Goal: Task Accomplishment & Management: Use online tool/utility

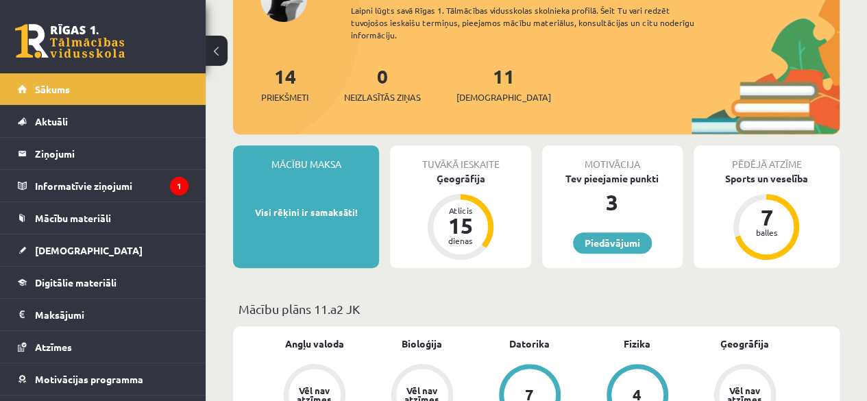
scroll to position [206, 0]
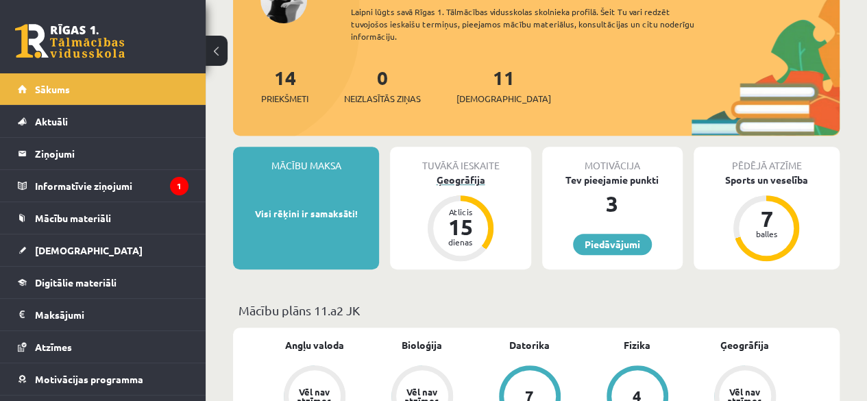
click at [458, 234] on div "15" at bounding box center [460, 227] width 41 height 22
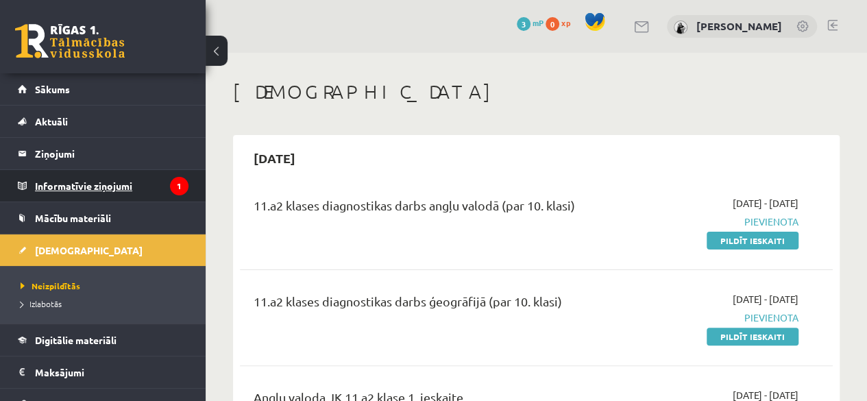
click at [164, 173] on legend "Informatīvie ziņojumi 1" at bounding box center [111, 186] width 153 height 32
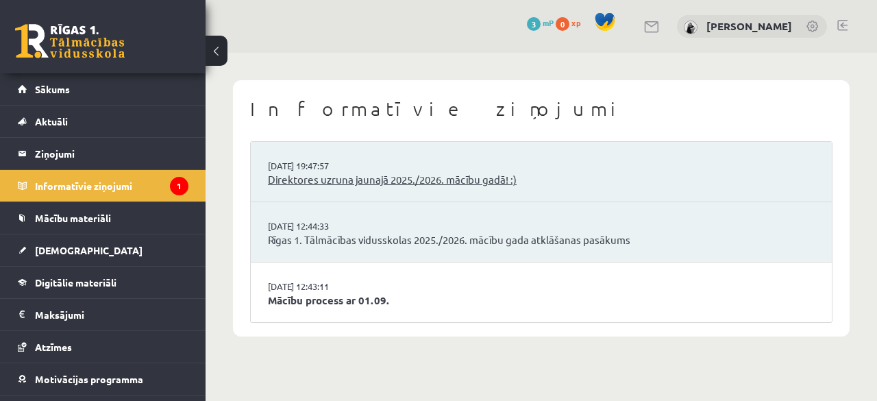
click at [361, 183] on link "Direktores uzruna jaunajā 2025./2026. mācību gadā! :)" at bounding box center [541, 180] width 547 height 16
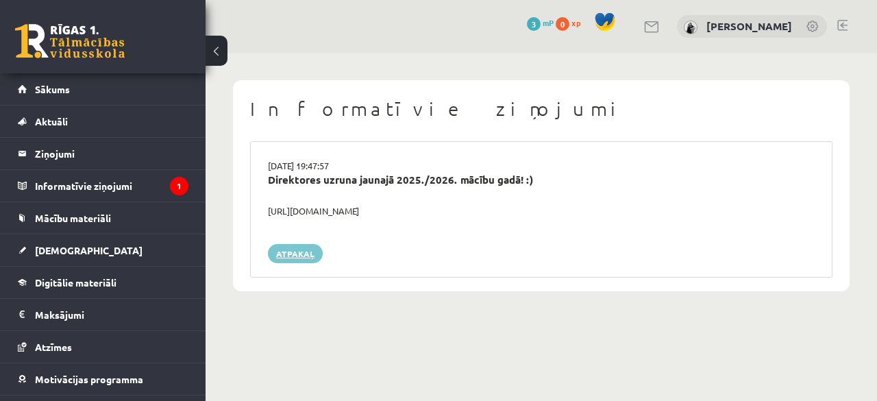
click at [308, 252] on link "Atpakaļ" at bounding box center [295, 253] width 55 height 19
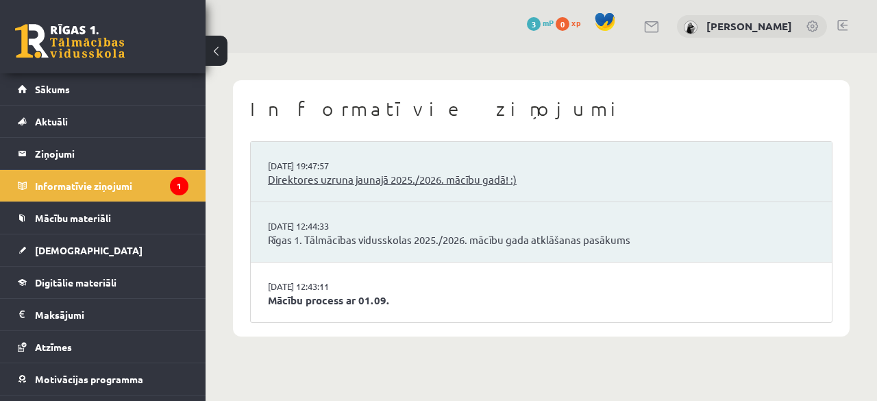
click at [343, 176] on link "Direktores uzruna jaunajā 2025./2026. mācību gadā! :)" at bounding box center [541, 180] width 547 height 16
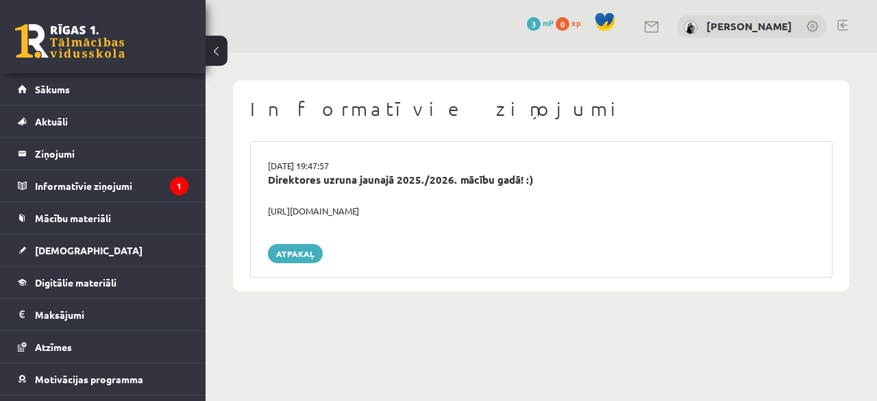
click at [379, 213] on div "https://youtube.com/shorts/lM8RsWyzCn4" at bounding box center [541, 211] width 567 height 14
click at [286, 261] on link "Atpakaļ" at bounding box center [295, 253] width 55 height 19
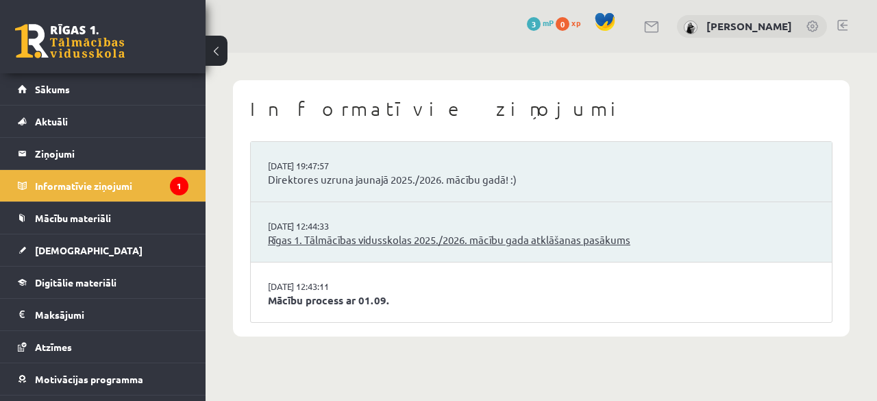
click at [322, 240] on link "Rīgas 1. Tālmācības vidusskolas 2025./2026. mācību gada atklāšanas pasākums" at bounding box center [541, 240] width 547 height 16
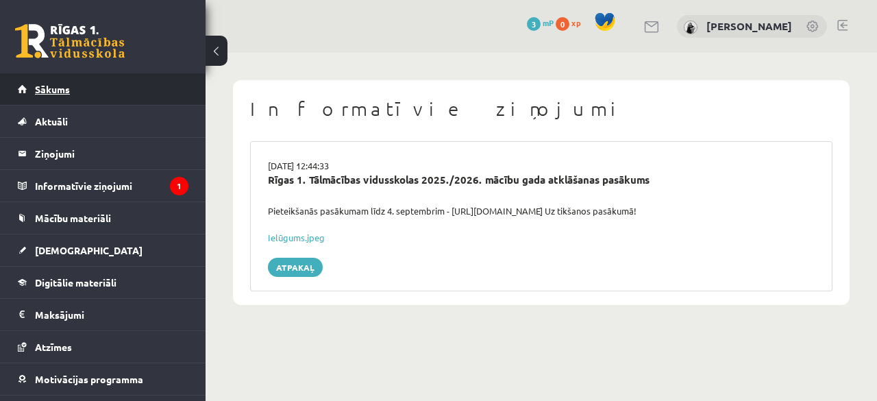
click at [166, 88] on link "Sākums" at bounding box center [103, 89] width 171 height 32
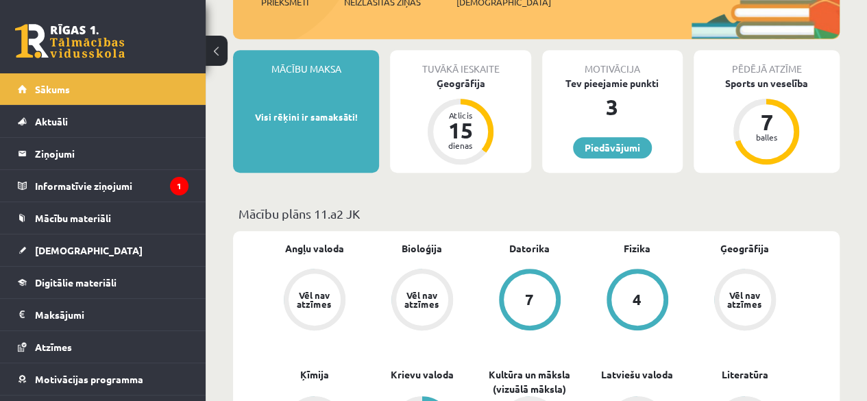
scroll to position [206, 0]
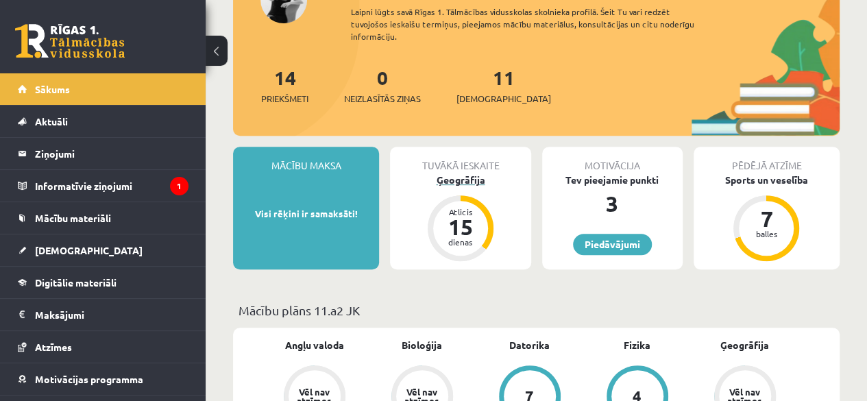
click at [463, 195] on div "Atlicis 15 dienas" at bounding box center [460, 228] width 66 height 66
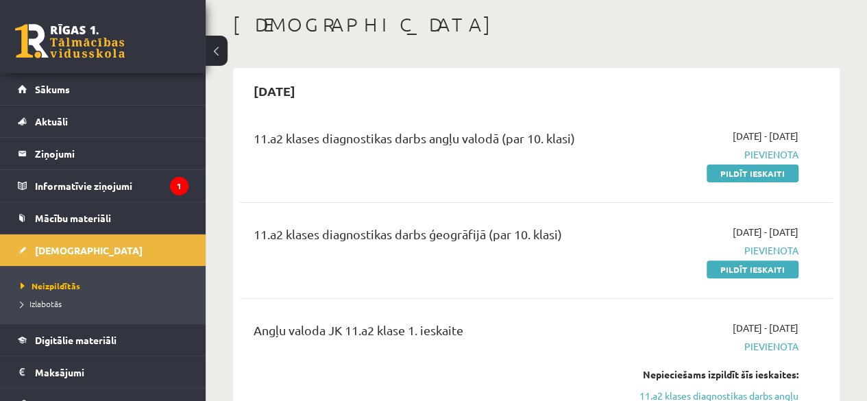
scroll to position [69, 0]
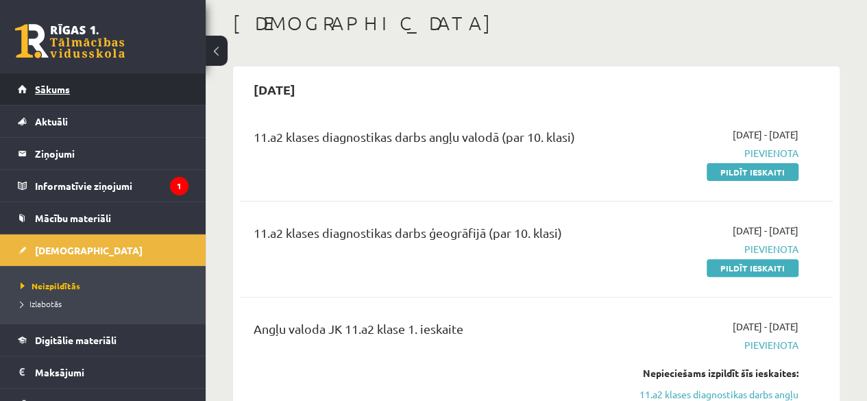
click at [132, 97] on link "Sākums" at bounding box center [103, 89] width 171 height 32
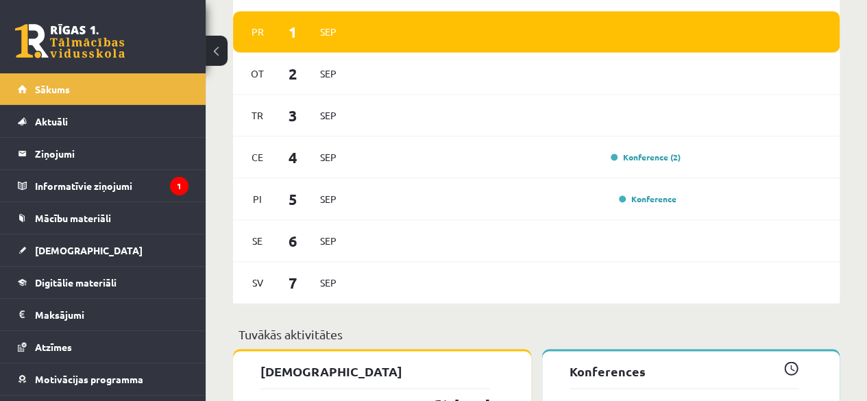
scroll to position [1028, 0]
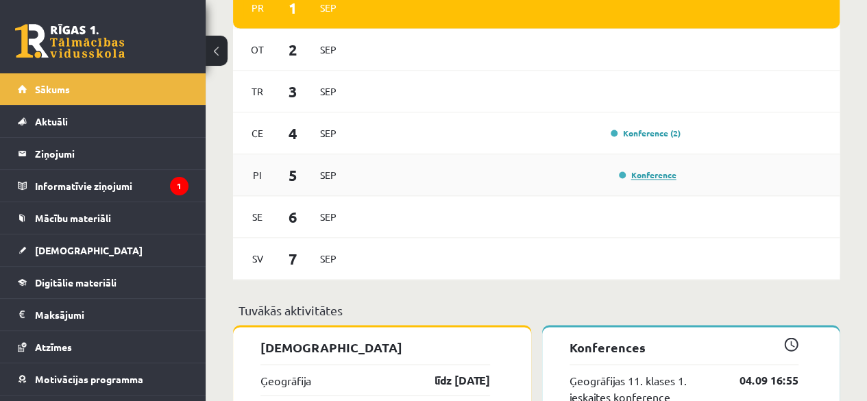
click at [637, 175] on link "Konference" at bounding box center [648, 174] width 58 height 11
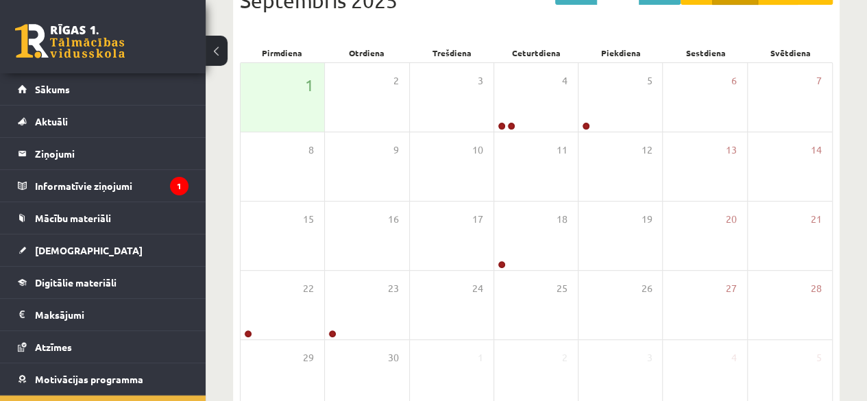
scroll to position [206, 0]
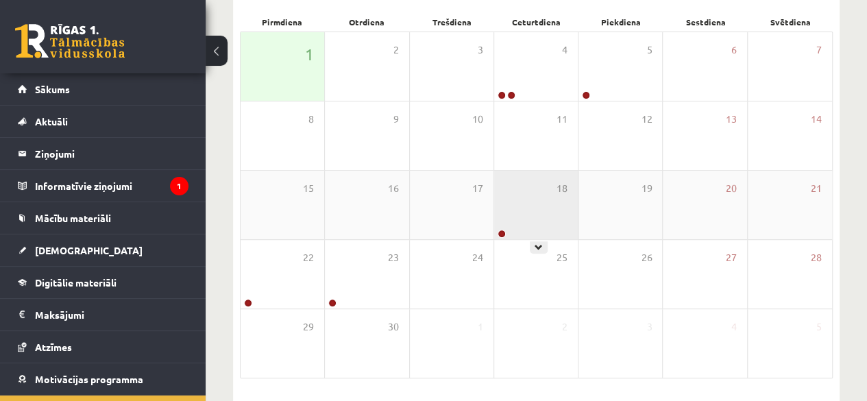
click at [501, 237] on div at bounding box center [500, 234] width 13 height 10
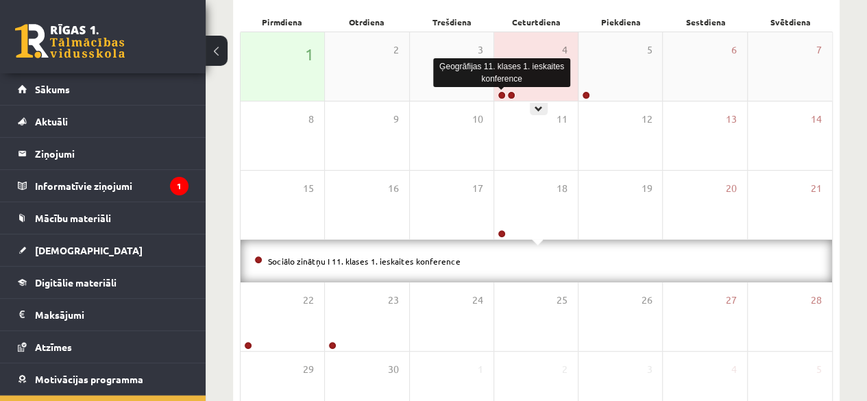
click at [501, 93] on link at bounding box center [501, 95] width 8 height 8
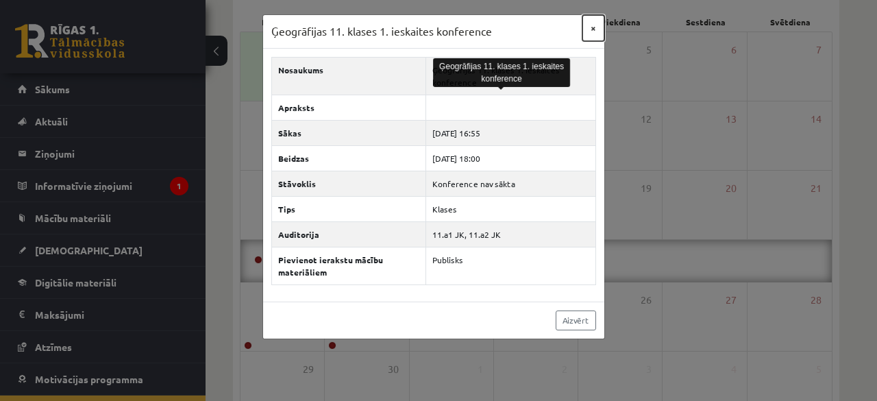
click at [600, 25] on button "×" at bounding box center [593, 28] width 22 height 26
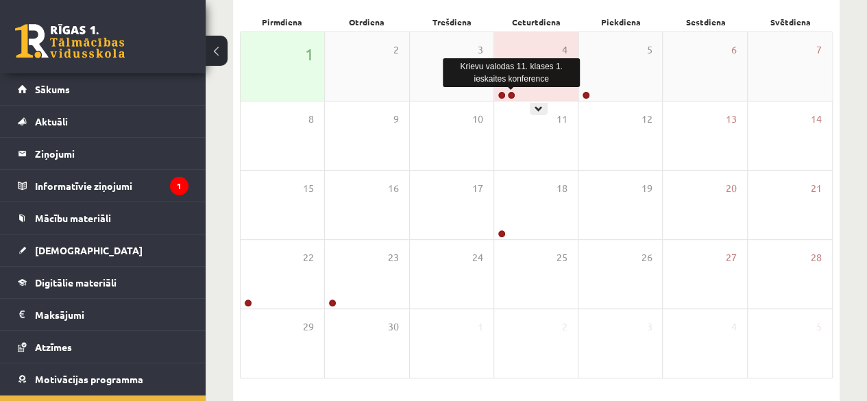
click at [512, 97] on link at bounding box center [511, 95] width 8 height 8
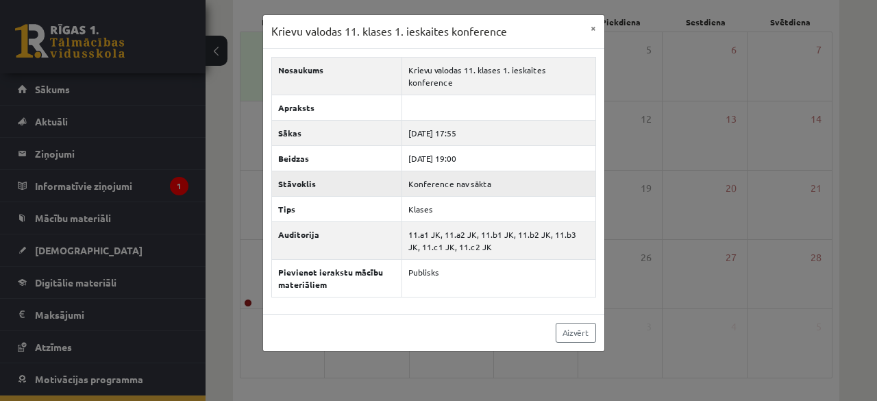
click at [584, 172] on td "Konference nav sākta" at bounding box center [498, 183] width 193 height 25
click at [587, 28] on button "×" at bounding box center [593, 28] width 22 height 26
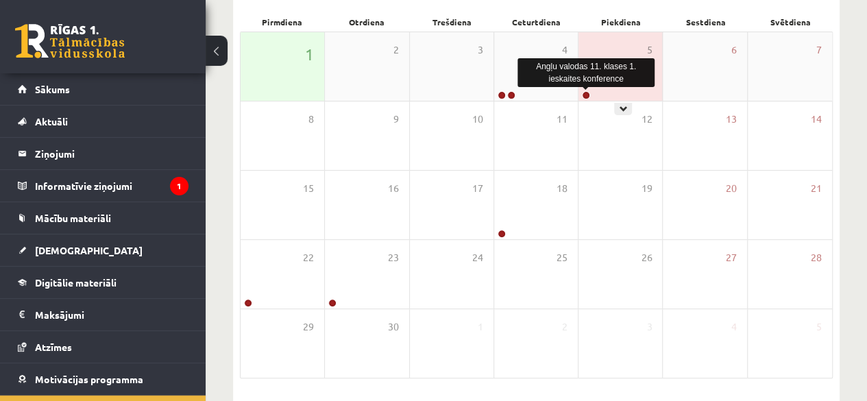
click at [584, 95] on link at bounding box center [586, 95] width 8 height 8
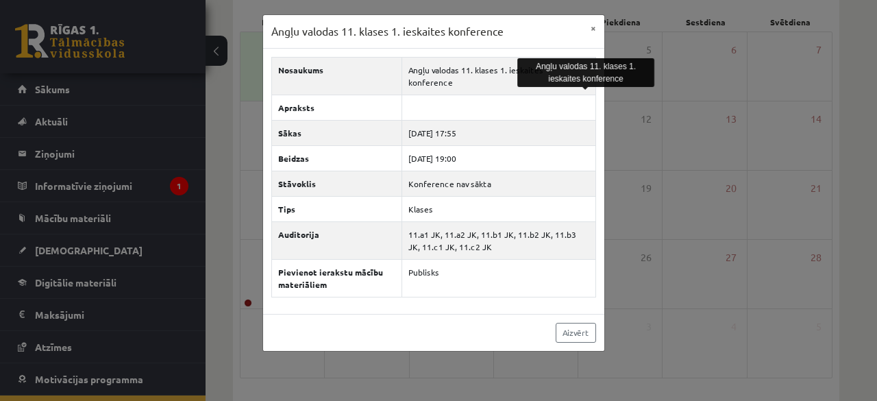
click at [655, 149] on div "Angļu valodas 11. klases 1. ieskaites konference × Nosaukums Angļu valodas 11. …" at bounding box center [438, 200] width 877 height 401
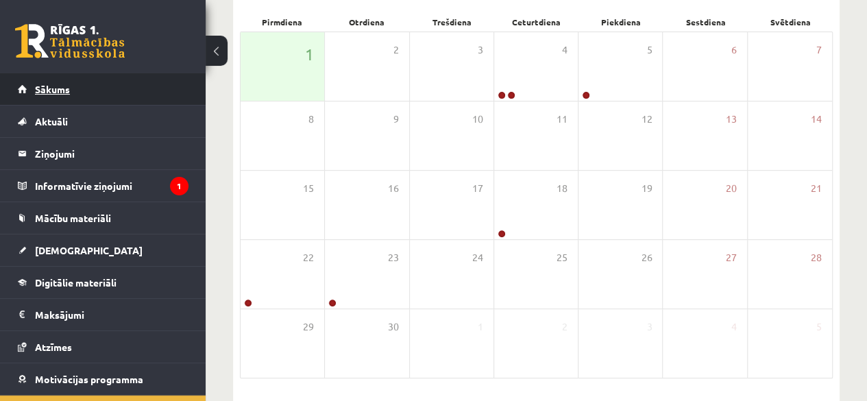
click at [110, 98] on link "Sākums" at bounding box center [103, 89] width 171 height 32
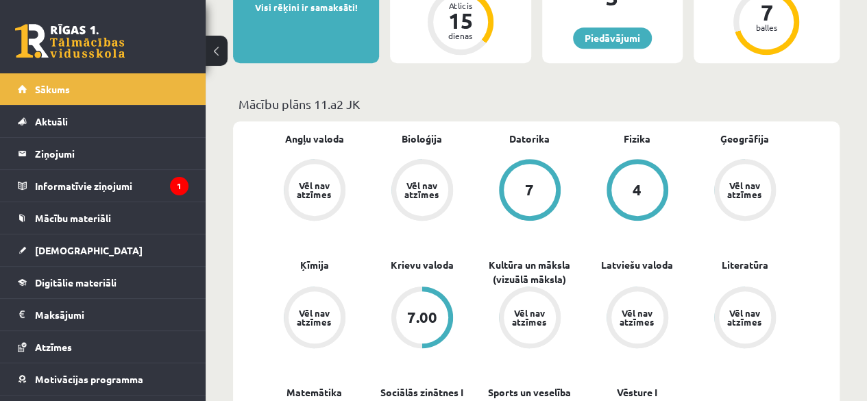
scroll to position [480, 0]
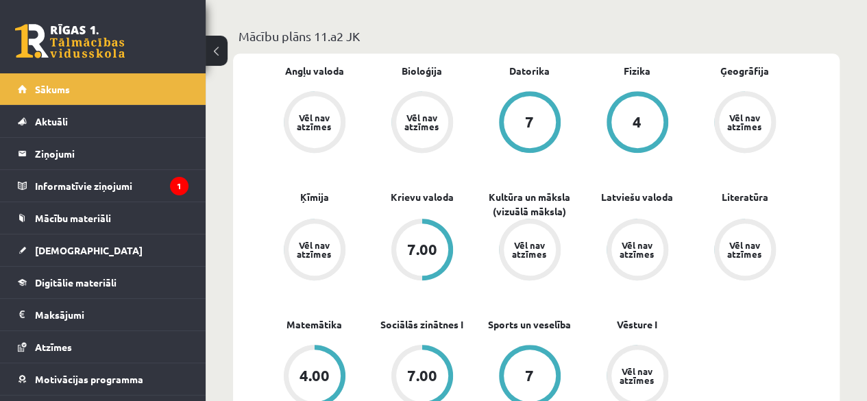
click at [536, 253] on div "Vēl nav atzīmes" at bounding box center [529, 249] width 38 height 18
click at [537, 204] on link "Kultūra un māksla (vizuālā māksla)" at bounding box center [529, 204] width 108 height 29
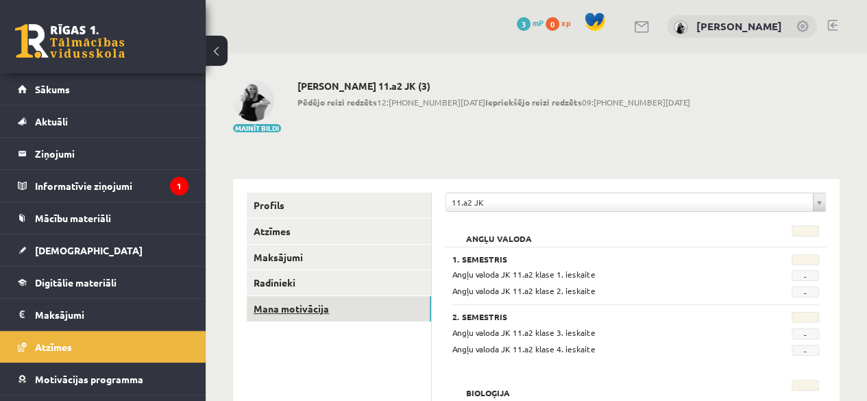
click at [410, 303] on link "Mana motivācija" at bounding box center [339, 308] width 184 height 25
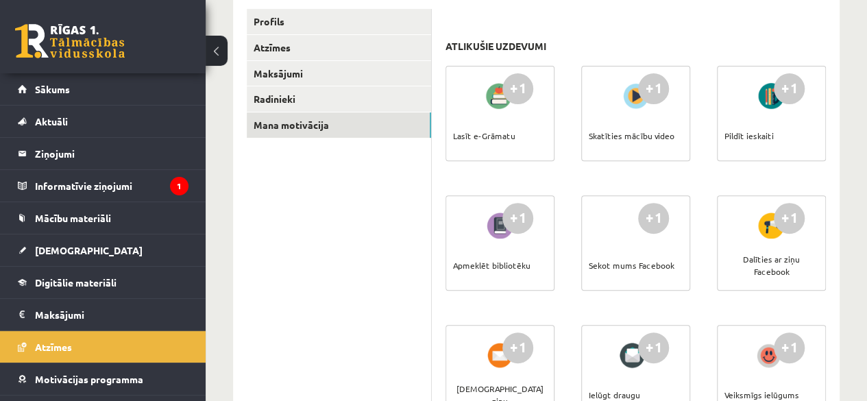
scroll to position [206, 0]
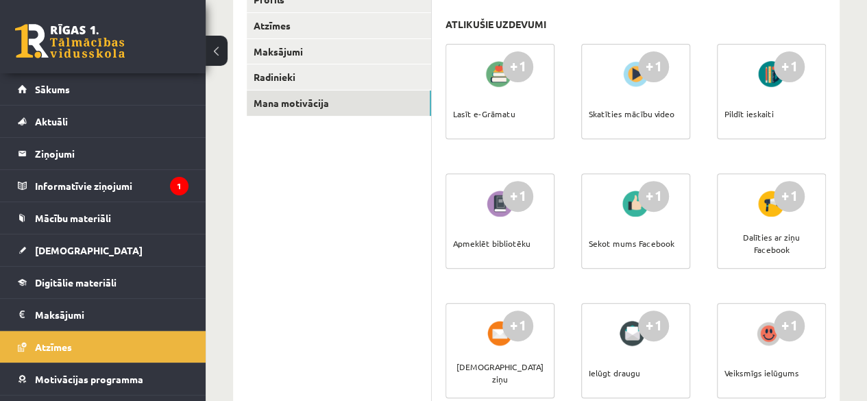
click at [514, 197] on div "+1" at bounding box center [517, 196] width 31 height 31
click at [525, 243] on div "Apmeklēt bibliotēku" at bounding box center [491, 243] width 77 height 48
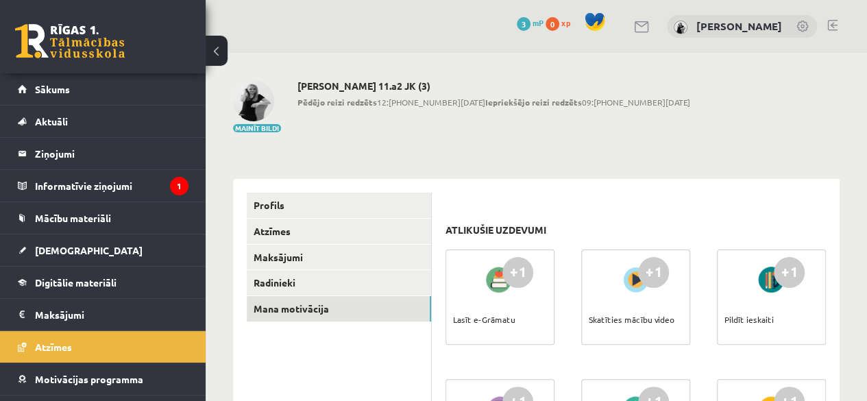
scroll to position [69, 0]
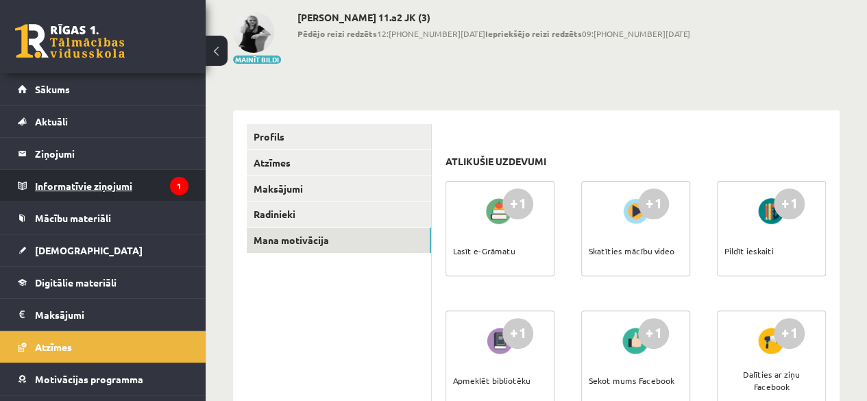
click at [86, 188] on legend "Informatīvie ziņojumi 1" at bounding box center [111, 186] width 153 height 32
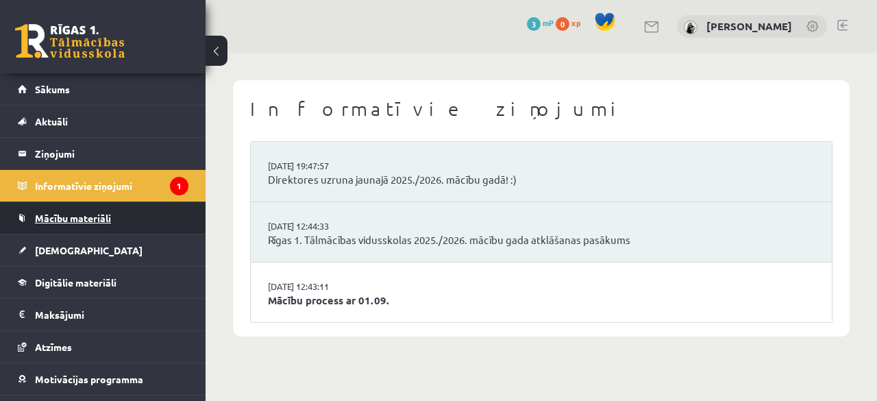
click at [93, 219] on span "Mācību materiāli" at bounding box center [73, 218] width 76 height 12
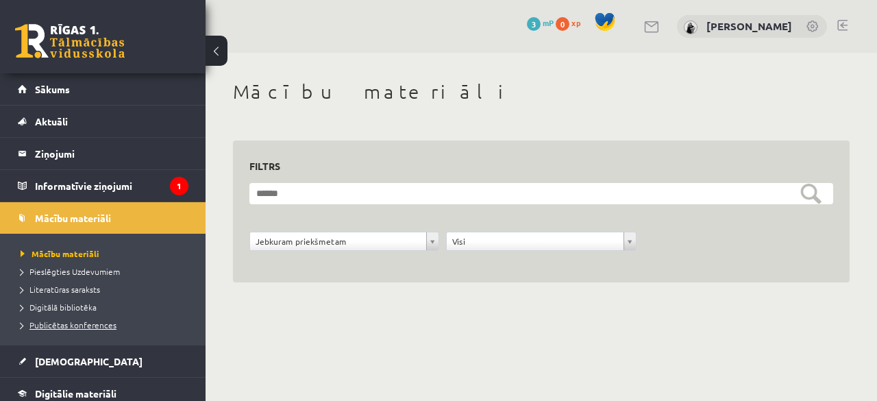
click at [93, 325] on span "Publicētas konferences" at bounding box center [69, 324] width 96 height 11
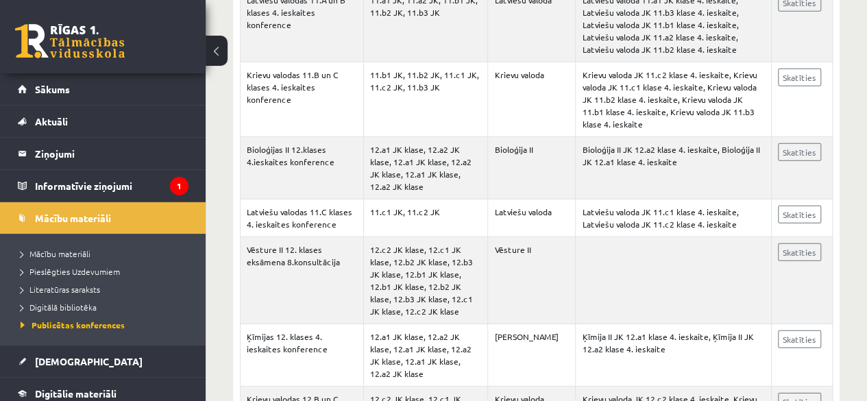
scroll to position [2192, 0]
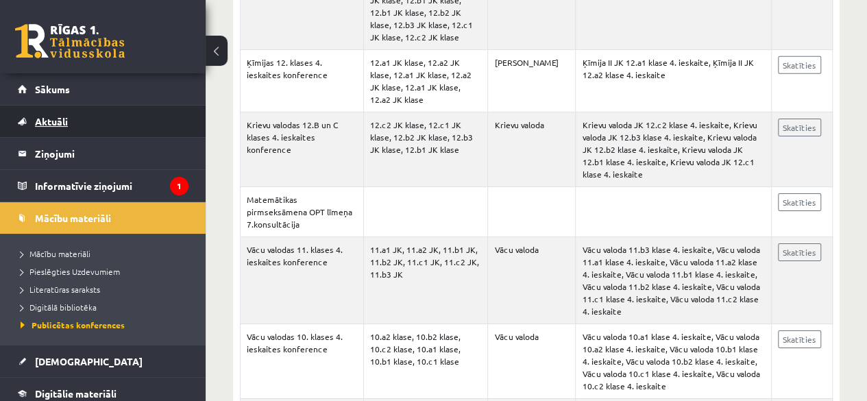
click at [145, 107] on link "Aktuāli" at bounding box center [103, 121] width 171 height 32
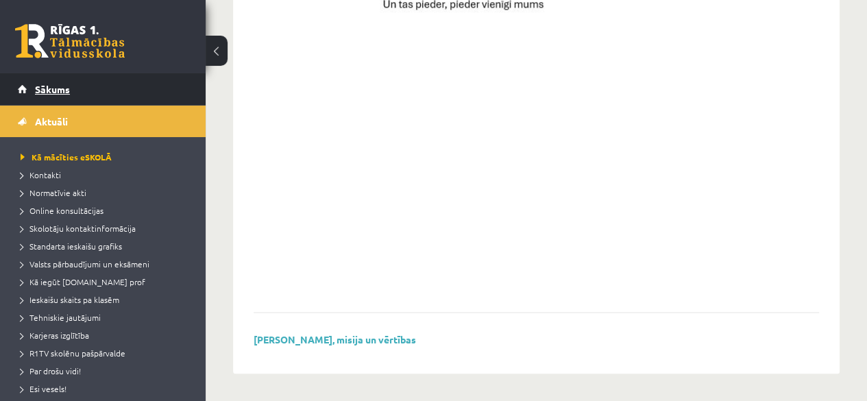
scroll to position [1091, 0]
click at [47, 82] on link "Sākums" at bounding box center [103, 89] width 171 height 32
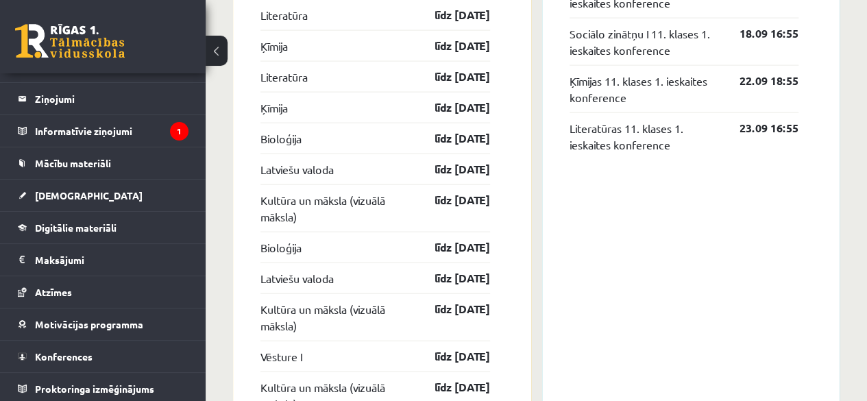
scroll to position [1584, 0]
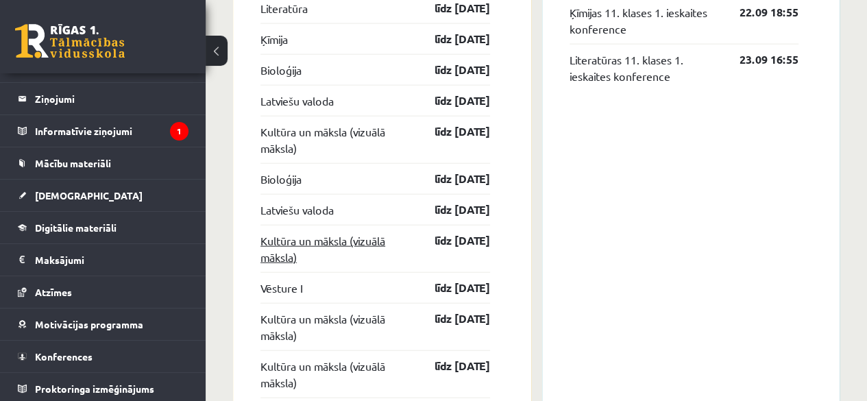
click at [347, 238] on link "Kultūra un māksla (vizuālā māksla)" at bounding box center [335, 248] width 150 height 33
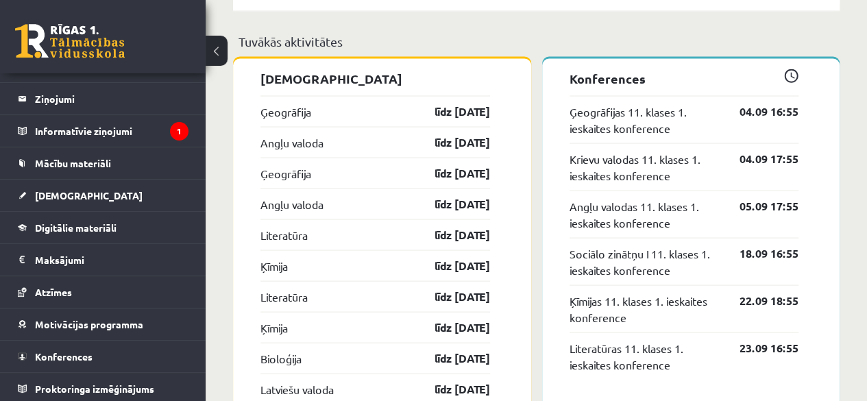
scroll to position [1310, 0]
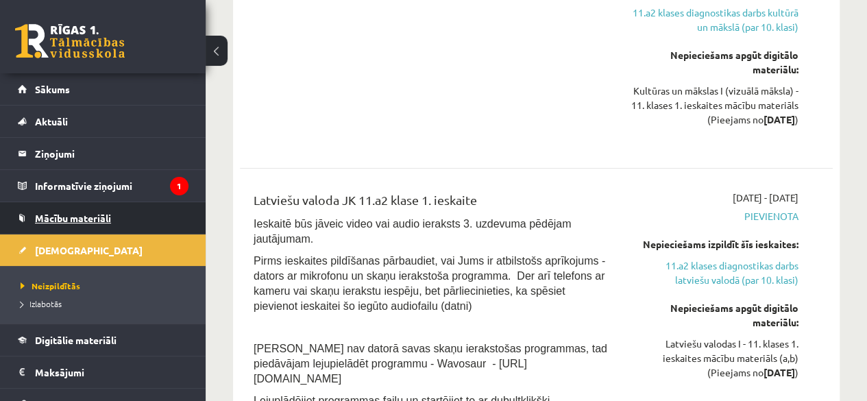
click at [108, 215] on span "Mācību materiāli" at bounding box center [73, 218] width 76 height 12
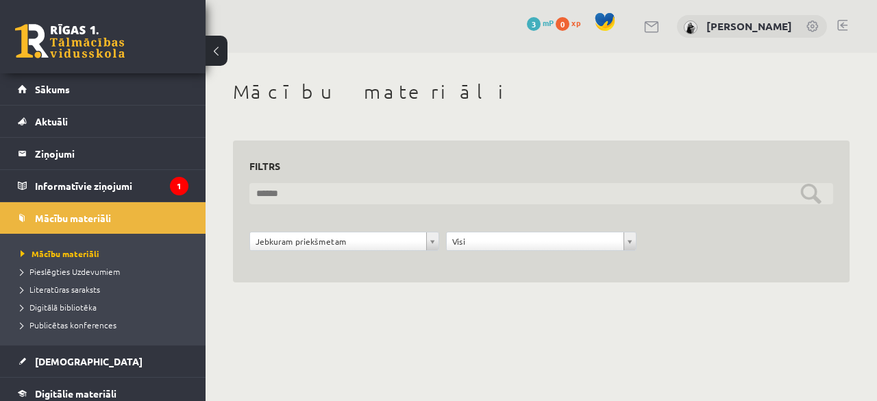
click at [380, 197] on input "text" at bounding box center [541, 193] width 584 height 21
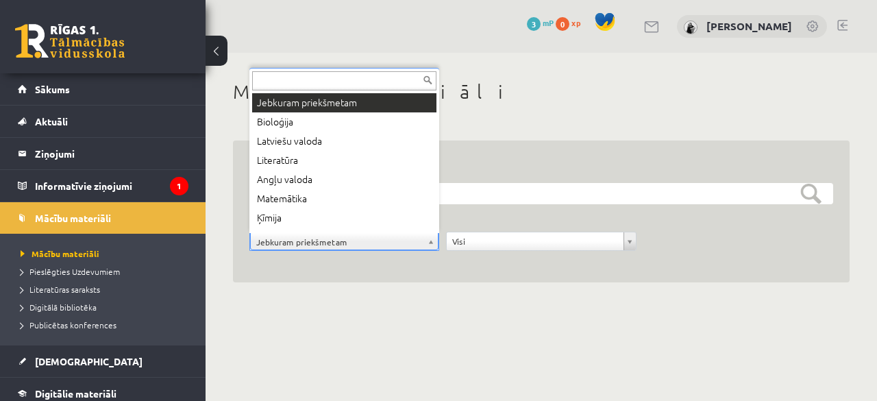
drag, startPoint x: 427, startPoint y: 242, endPoint x: 421, endPoint y: 249, distance: 9.7
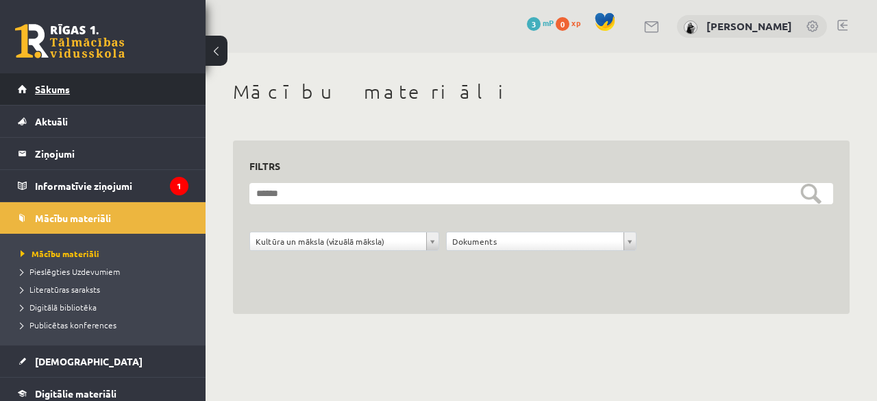
click at [113, 99] on link "Sākums" at bounding box center [103, 89] width 171 height 32
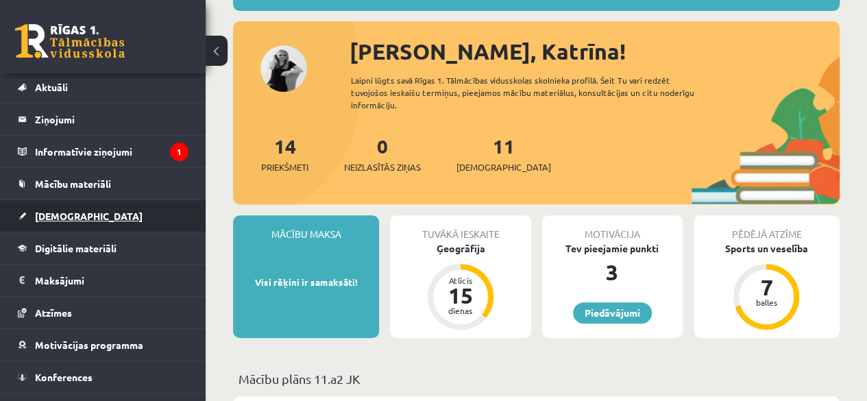
scroll to position [55, 0]
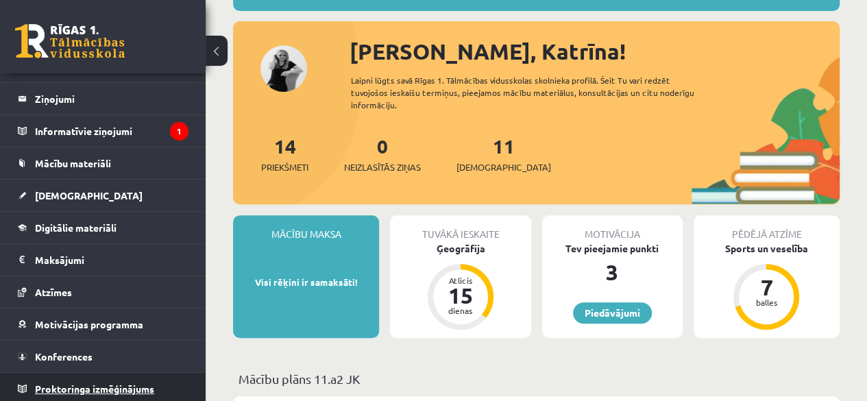
click at [147, 383] on span "Proktoringa izmēģinājums" at bounding box center [94, 388] width 119 height 12
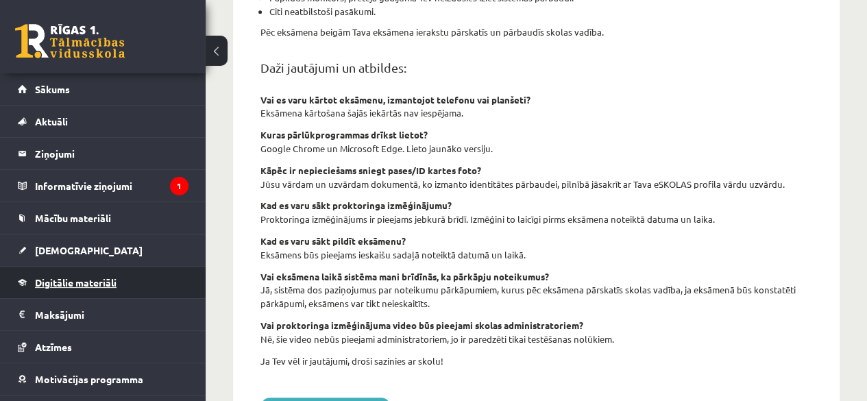
click at [104, 270] on link "Digitālie materiāli" at bounding box center [103, 282] width 171 height 32
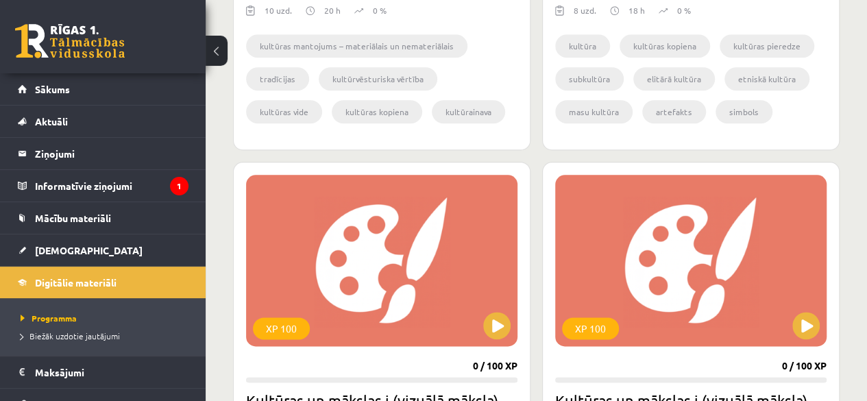
scroll to position [754, 0]
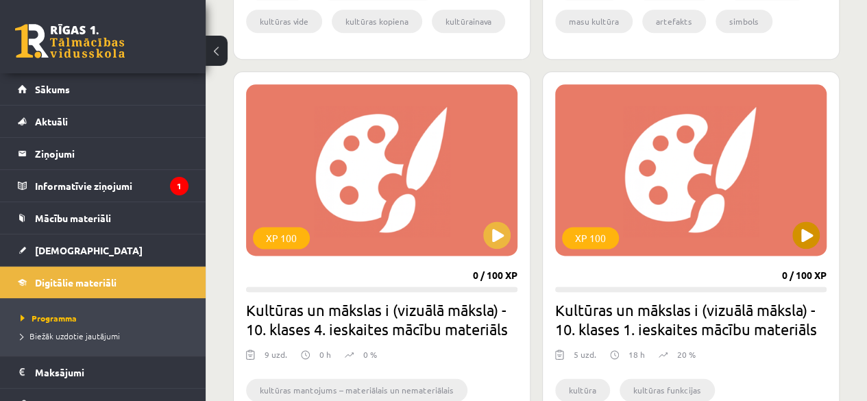
click at [670, 217] on div "XP 100" at bounding box center [690, 169] width 271 height 171
click at [770, 208] on div "XP 100" at bounding box center [690, 169] width 271 height 171
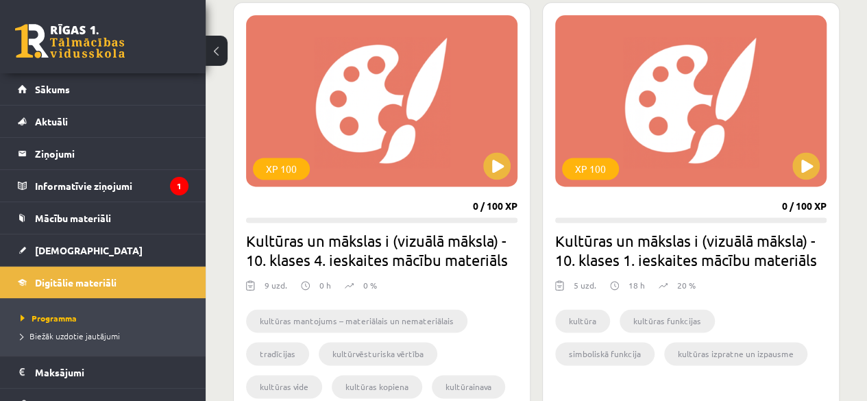
scroll to position [891, 0]
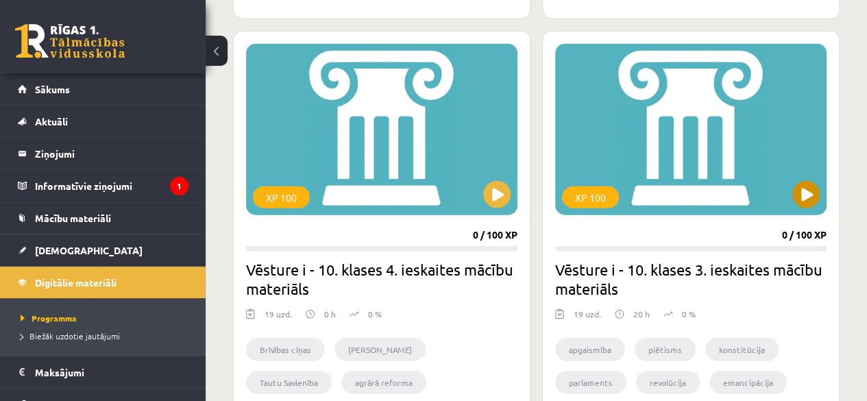
scroll to position [1767, 0]
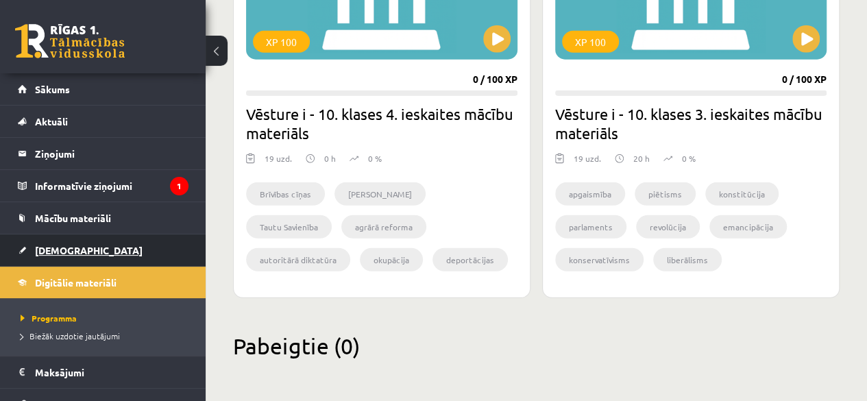
click at [51, 249] on span "[DEMOGRAPHIC_DATA]" at bounding box center [89, 250] width 108 height 12
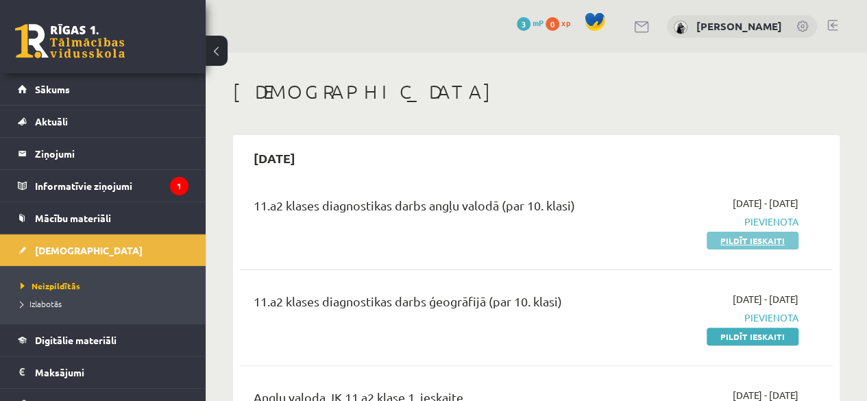
click at [789, 243] on link "Pildīt ieskaiti" at bounding box center [752, 241] width 92 height 18
click at [730, 236] on link "Pildīt ieskaiti" at bounding box center [752, 241] width 92 height 18
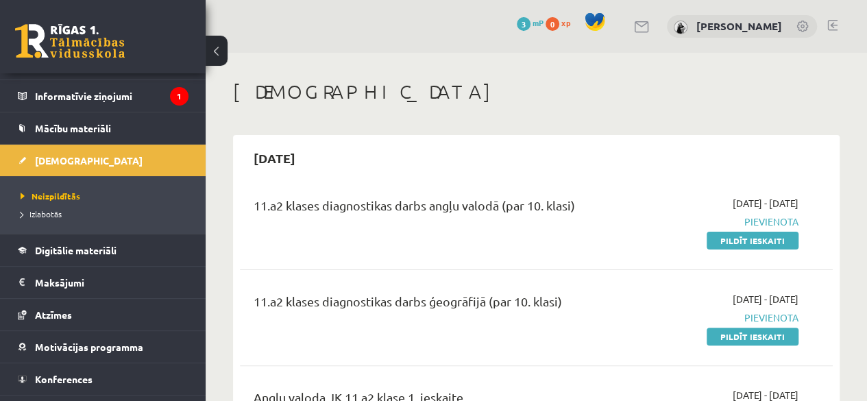
scroll to position [112, 0]
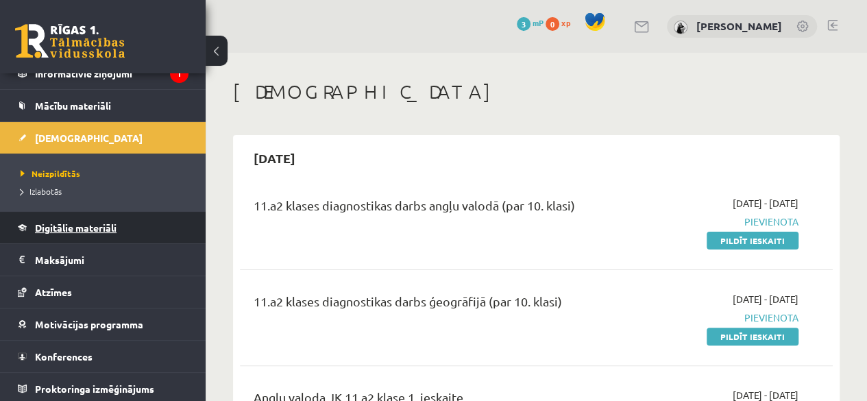
click at [105, 224] on span "Digitālie materiāli" at bounding box center [76, 227] width 82 height 12
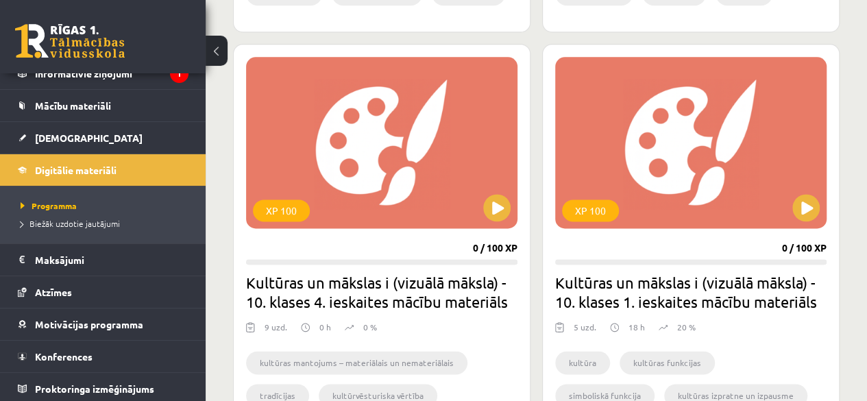
scroll to position [822, 0]
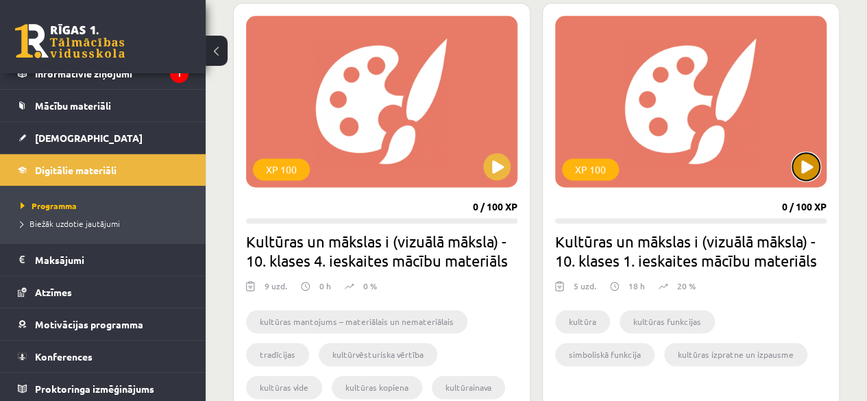
click at [814, 160] on button at bounding box center [805, 166] width 27 height 27
